Goal: Navigation & Orientation: Find specific page/section

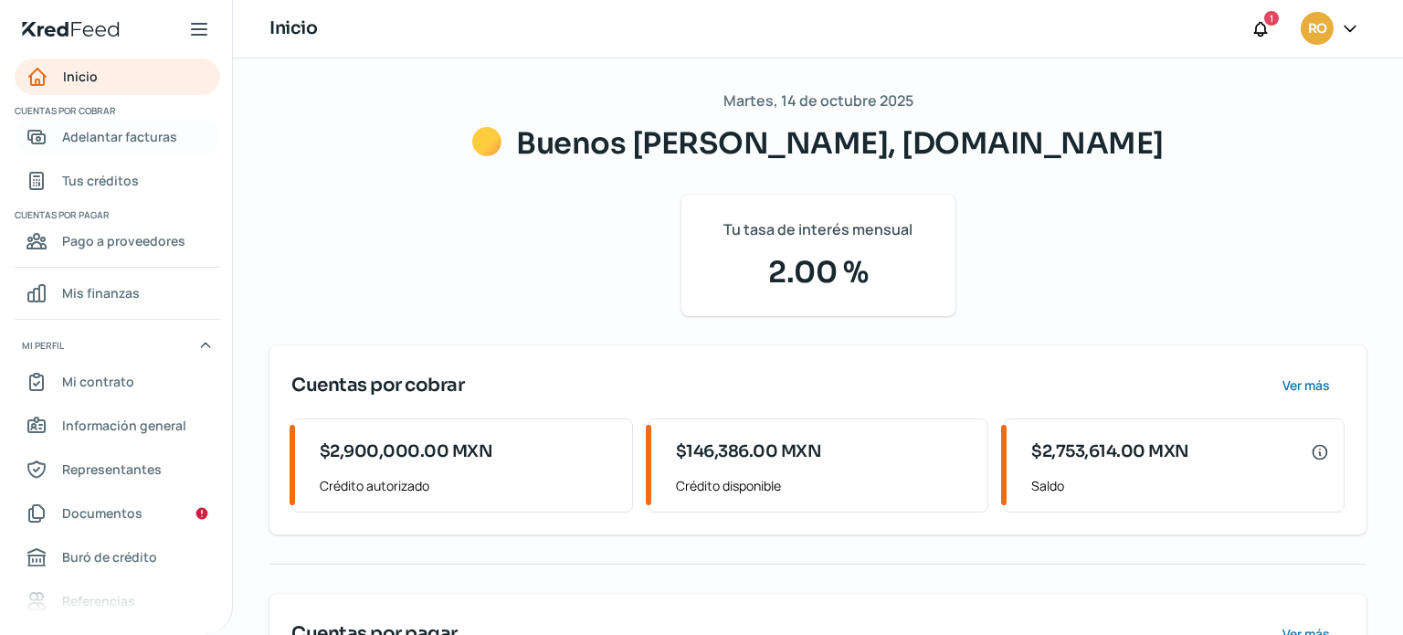
click at [102, 138] on span "Adelantar facturas" at bounding box center [119, 136] width 115 height 23
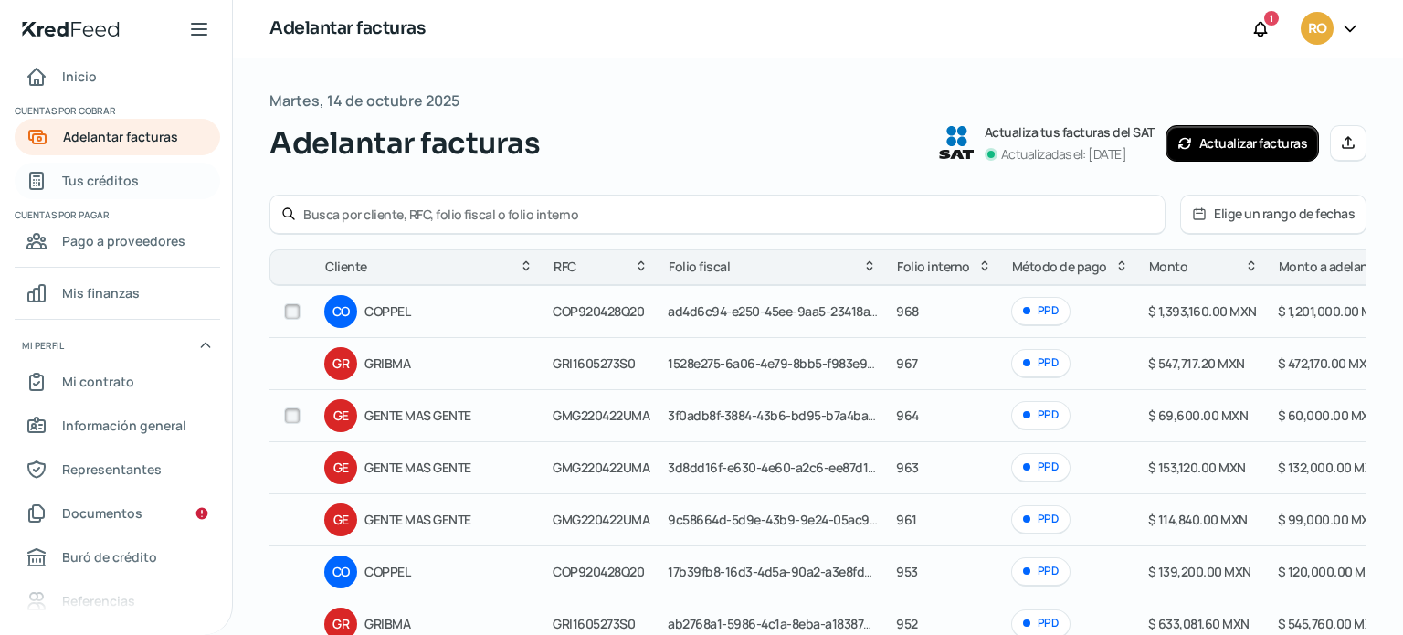
click at [86, 174] on span "Tus créditos" at bounding box center [100, 180] width 77 height 23
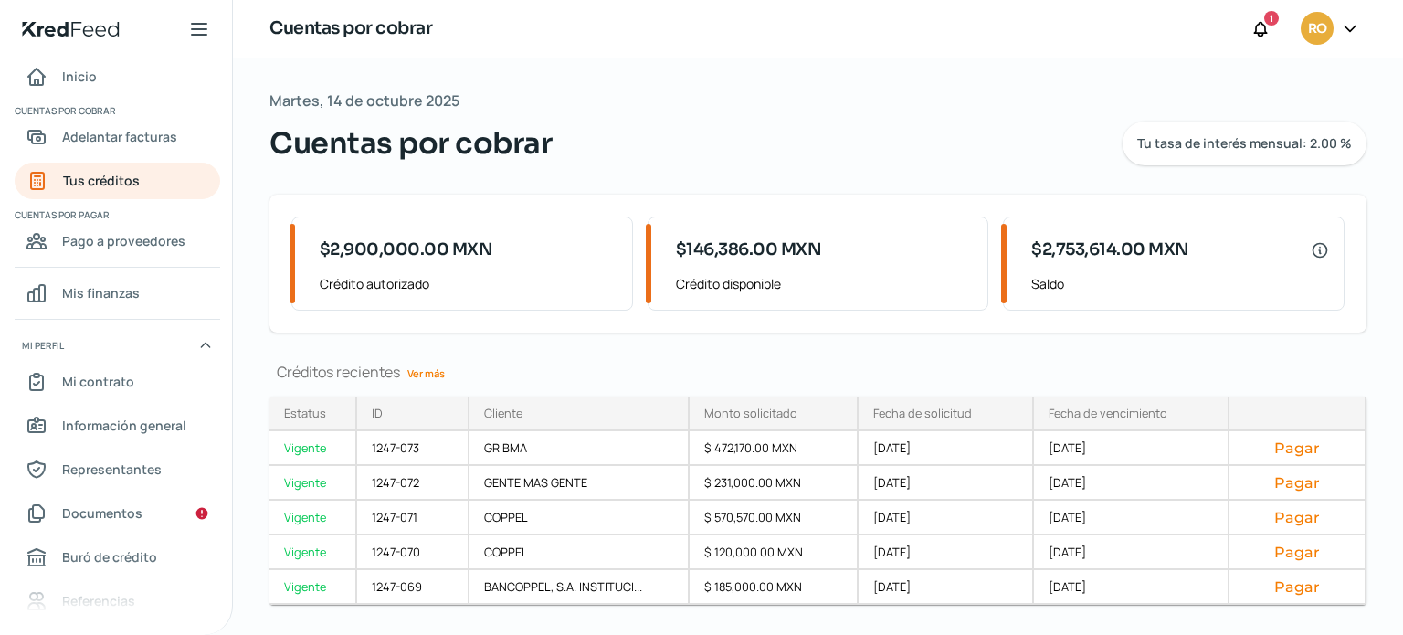
click at [419, 363] on link "Ver más" at bounding box center [426, 373] width 52 height 28
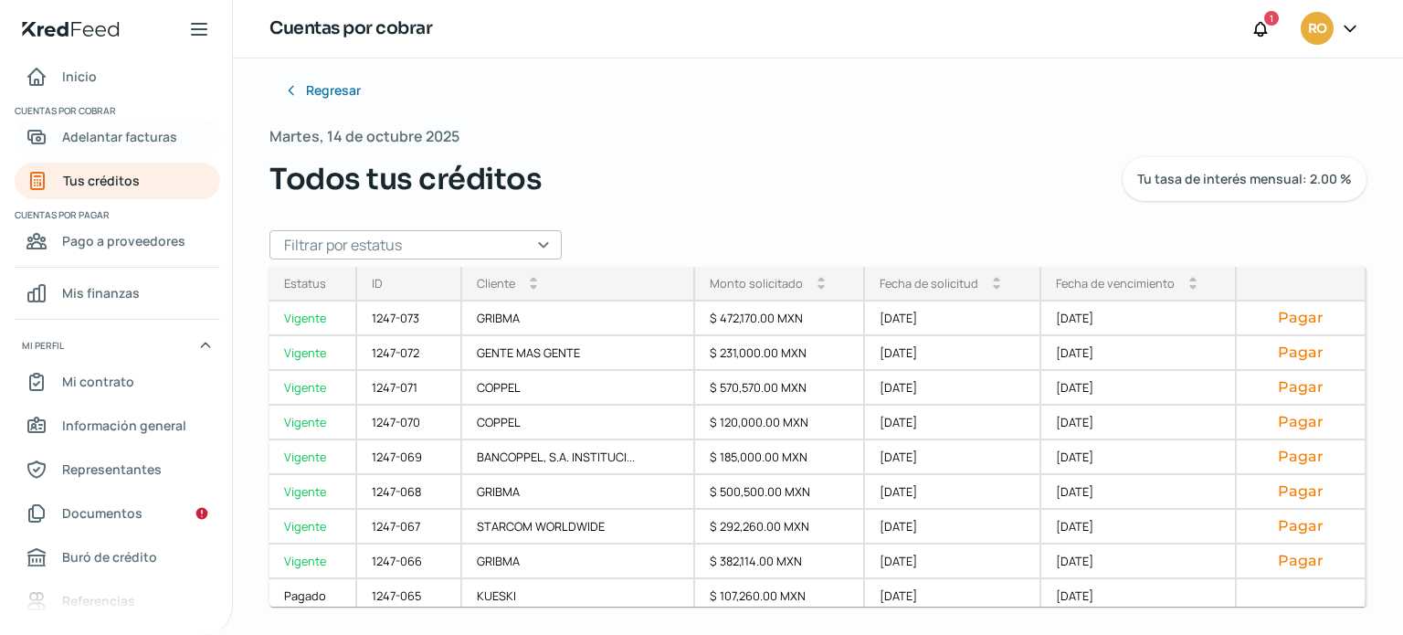
click at [128, 142] on span "Adelantar facturas" at bounding box center [119, 136] width 115 height 23
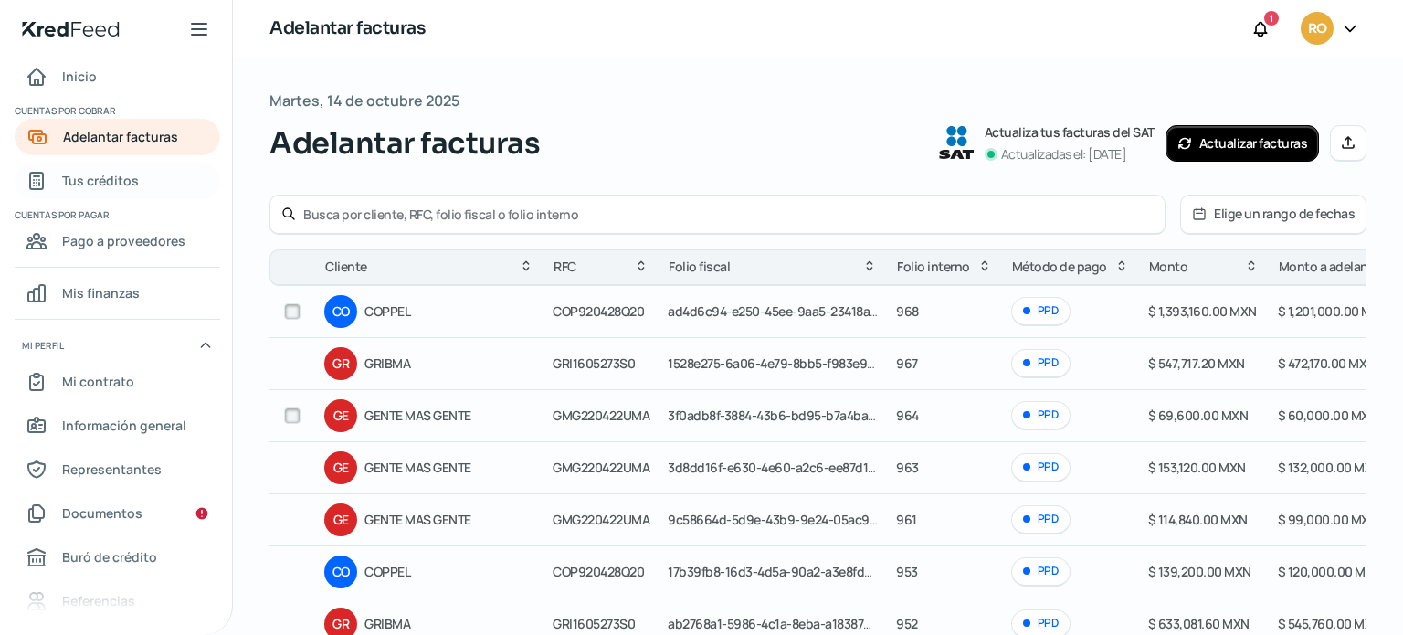
click at [88, 173] on span "Tus créditos" at bounding box center [100, 180] width 77 height 23
